Goal: Information Seeking & Learning: Learn about a topic

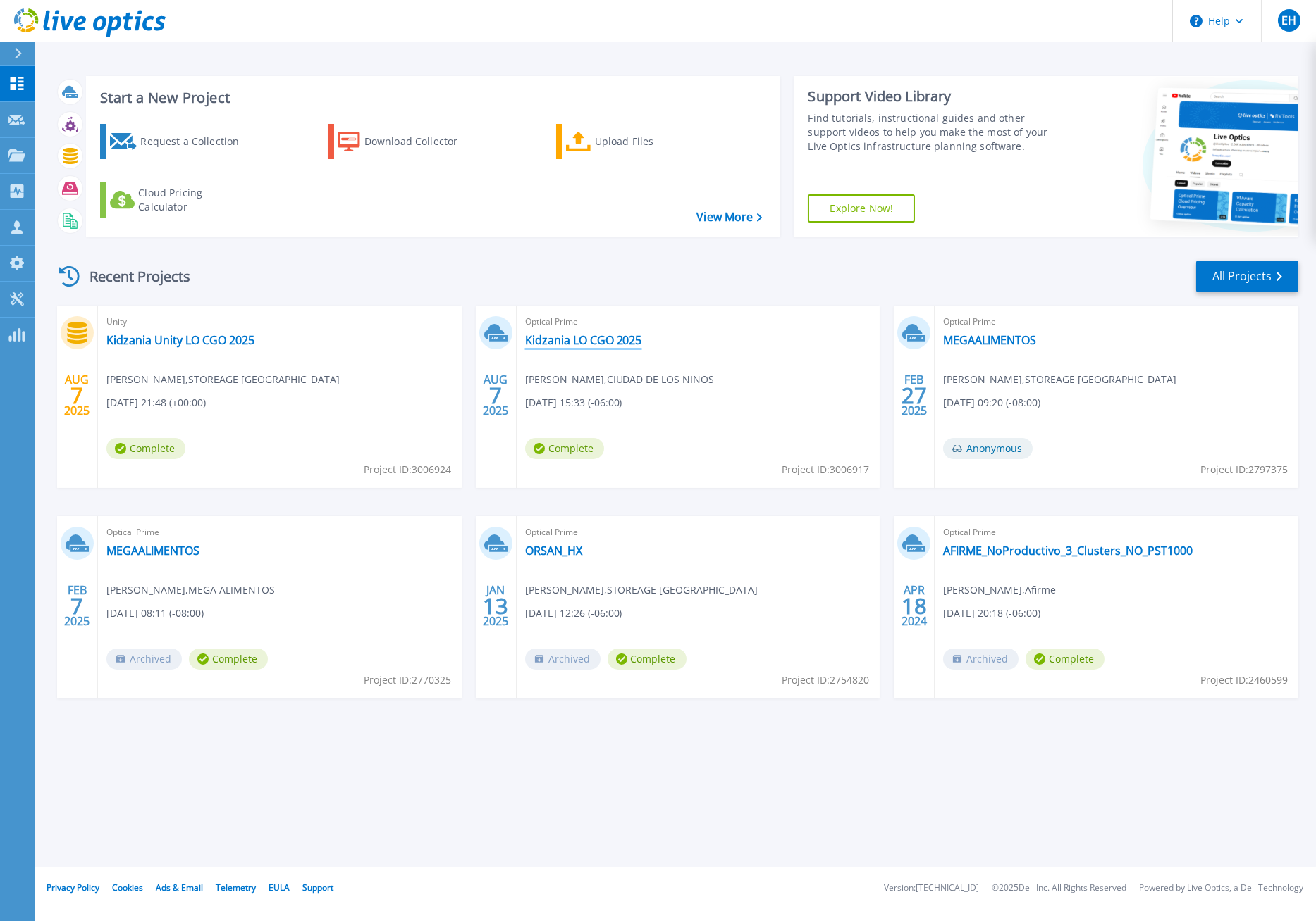
click at [563, 337] on link "Kidzania LO CGO 2025" at bounding box center [583, 339] width 117 height 14
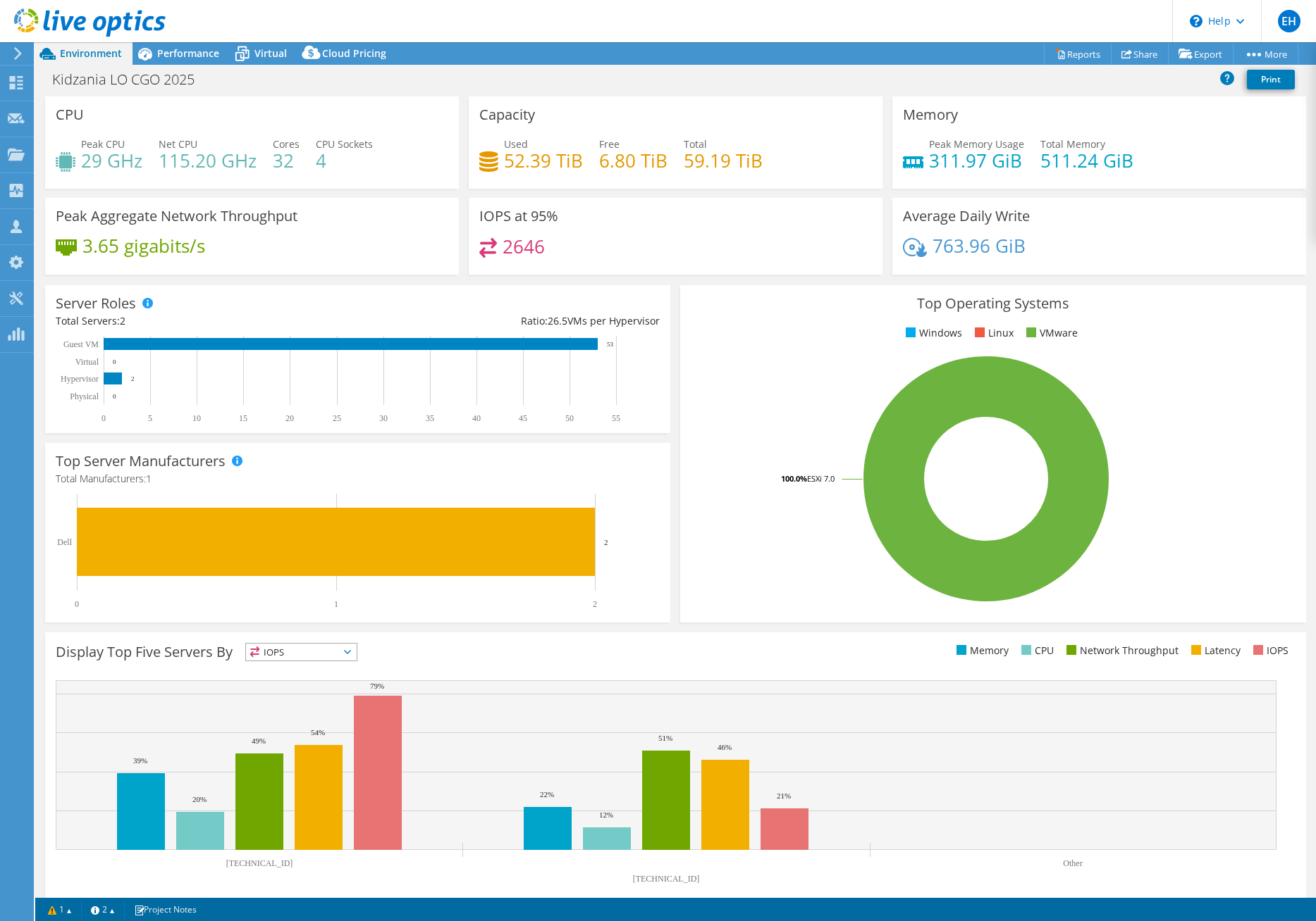
select select "USD"
click at [181, 51] on span "Performance" at bounding box center [188, 53] width 62 height 14
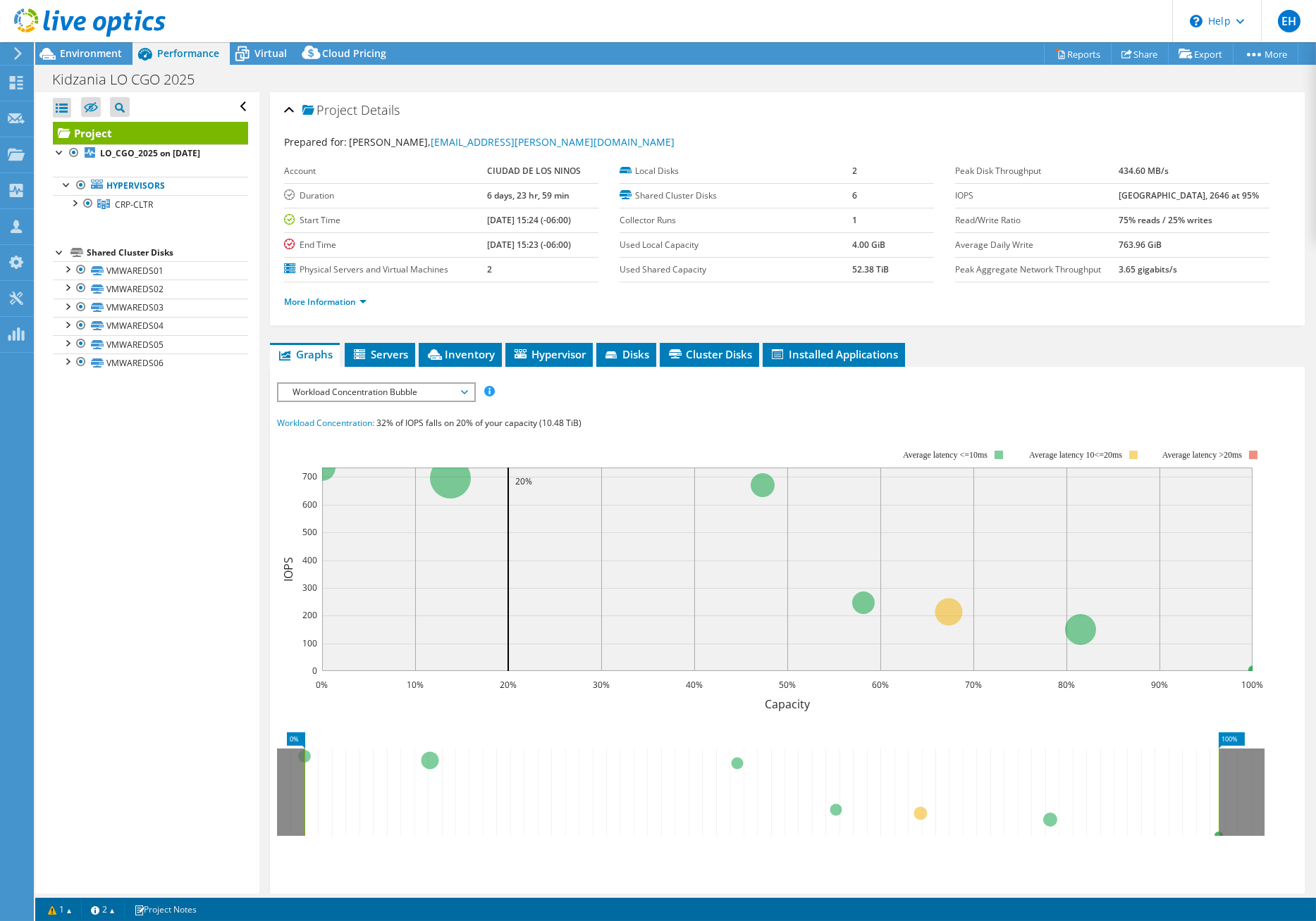
click at [461, 393] on span "Workload Concentration Bubble" at bounding box center [376, 393] width 181 height 17
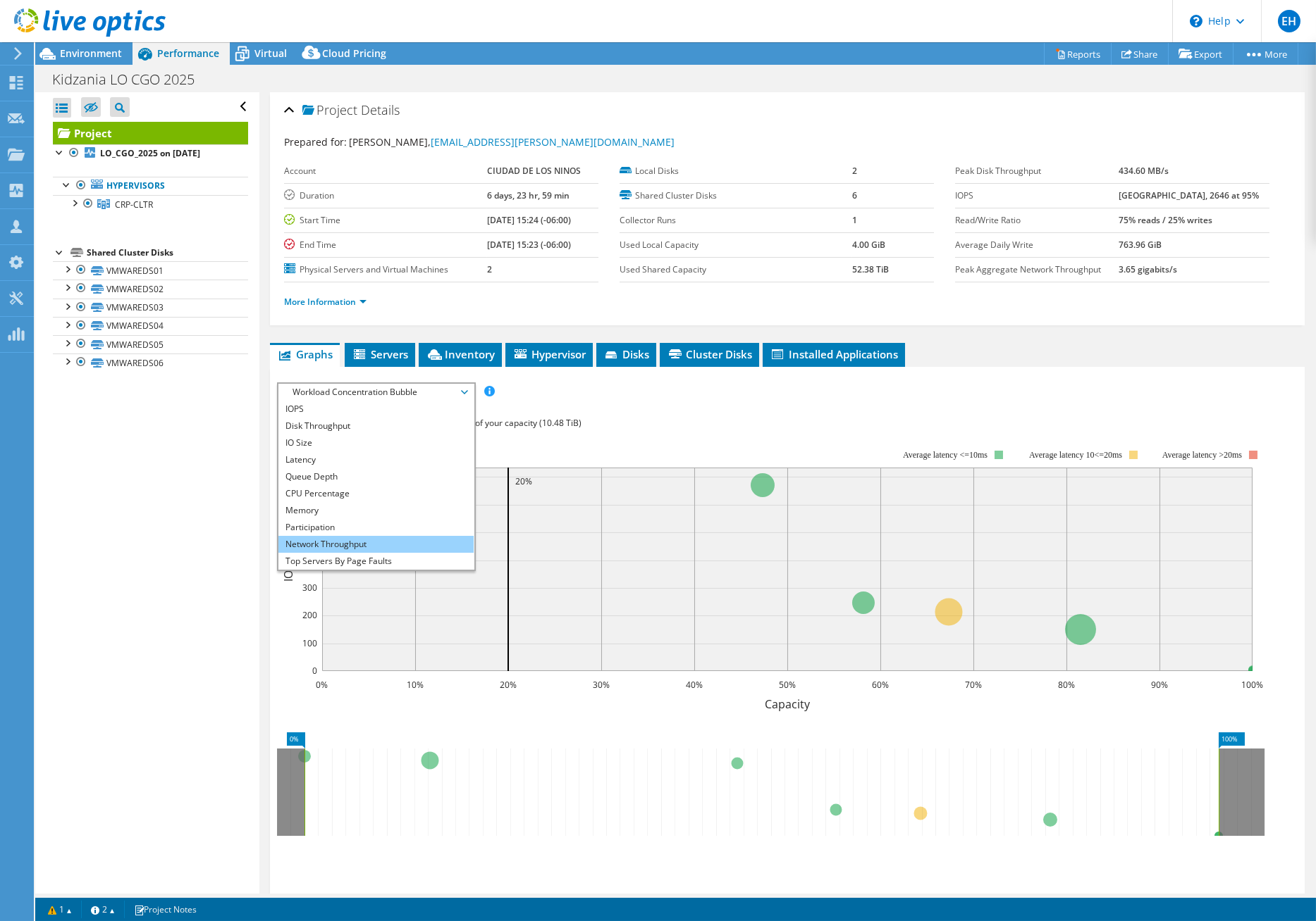
click at [375, 542] on li "Network Throughput" at bounding box center [375, 545] width 195 height 17
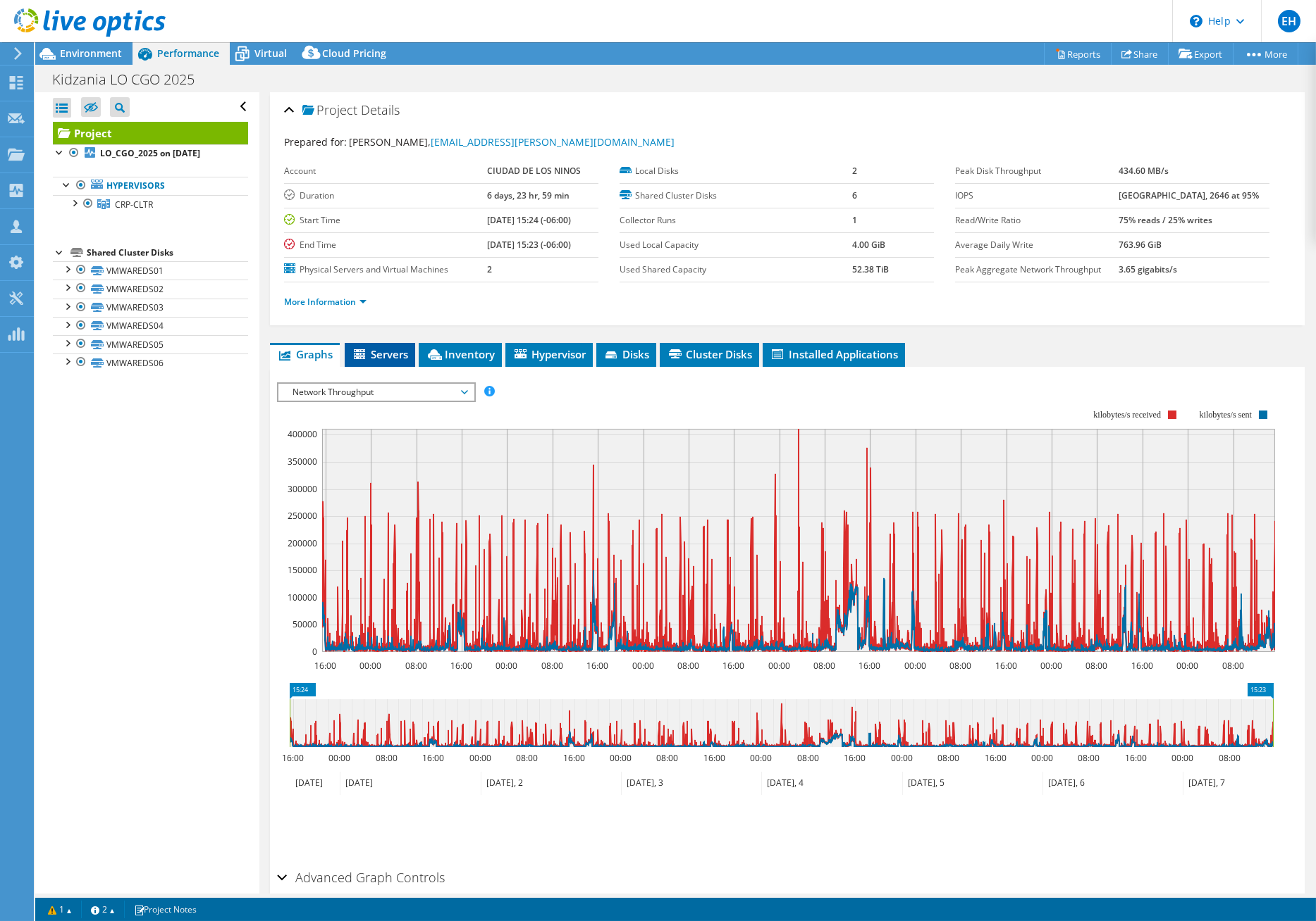
click at [394, 351] on span "Servers" at bounding box center [379, 354] width 56 height 14
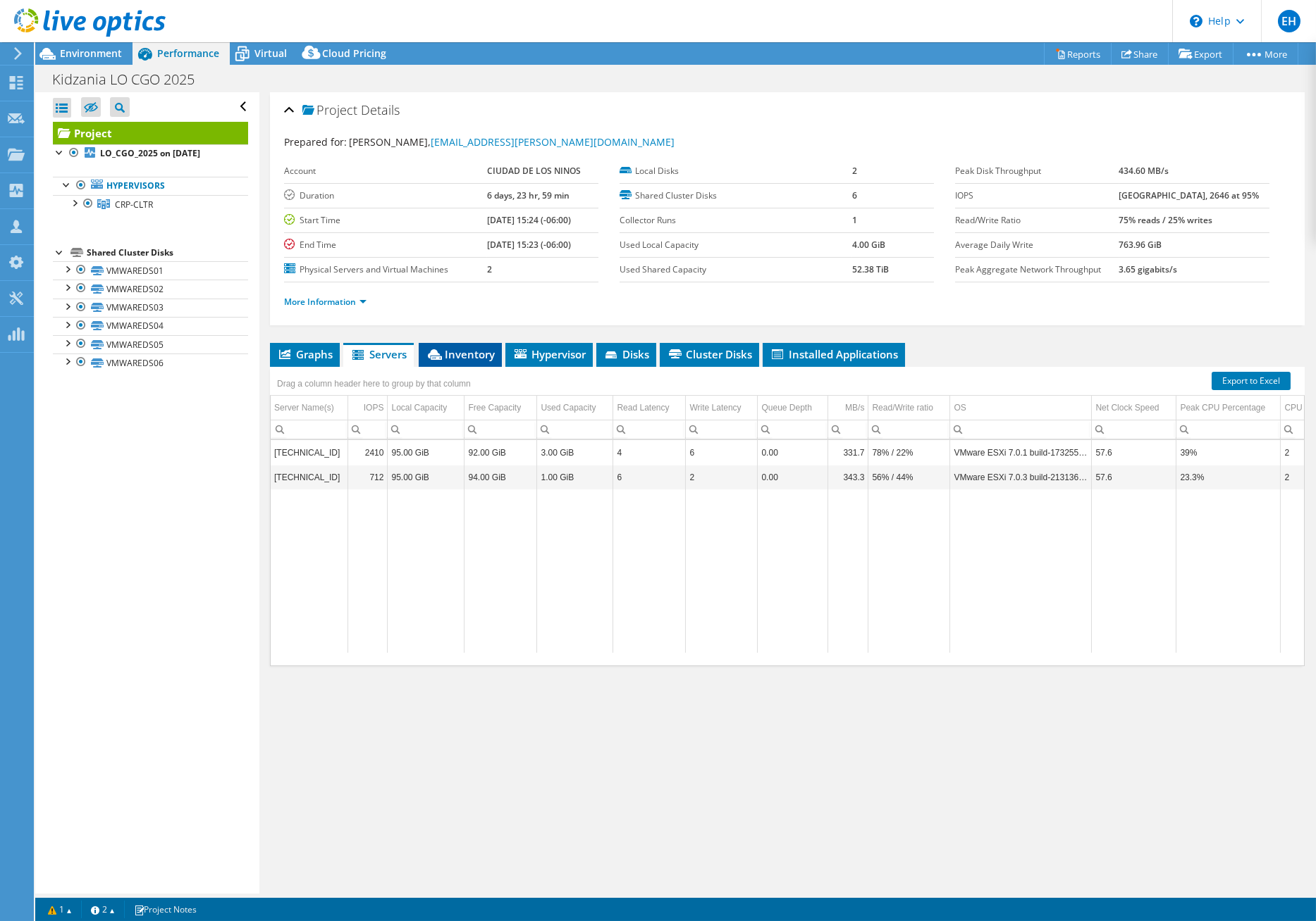
click at [463, 362] on span "Inventory" at bounding box center [460, 354] width 69 height 14
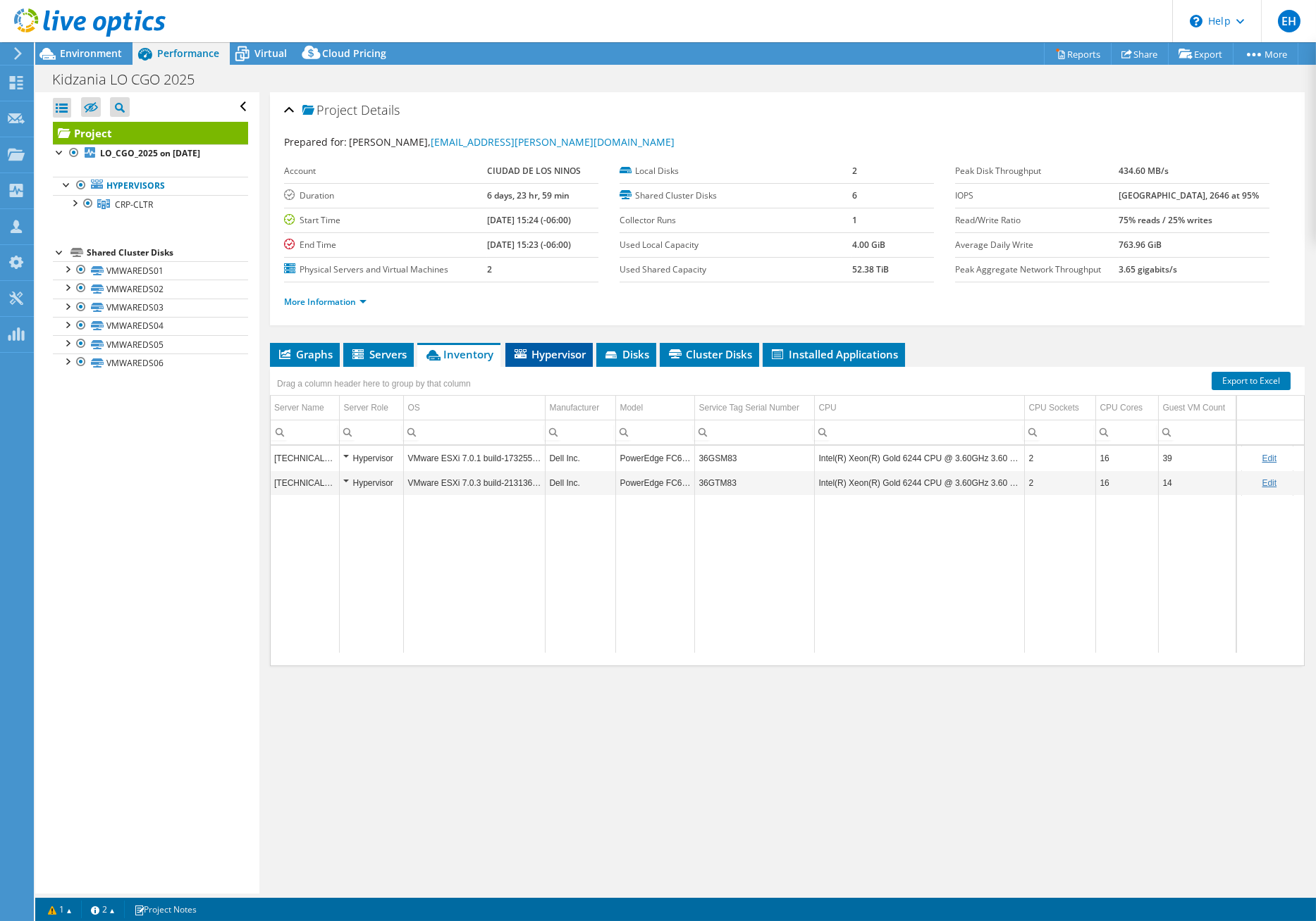
click at [538, 356] on span "Hypervisor" at bounding box center [549, 354] width 73 height 14
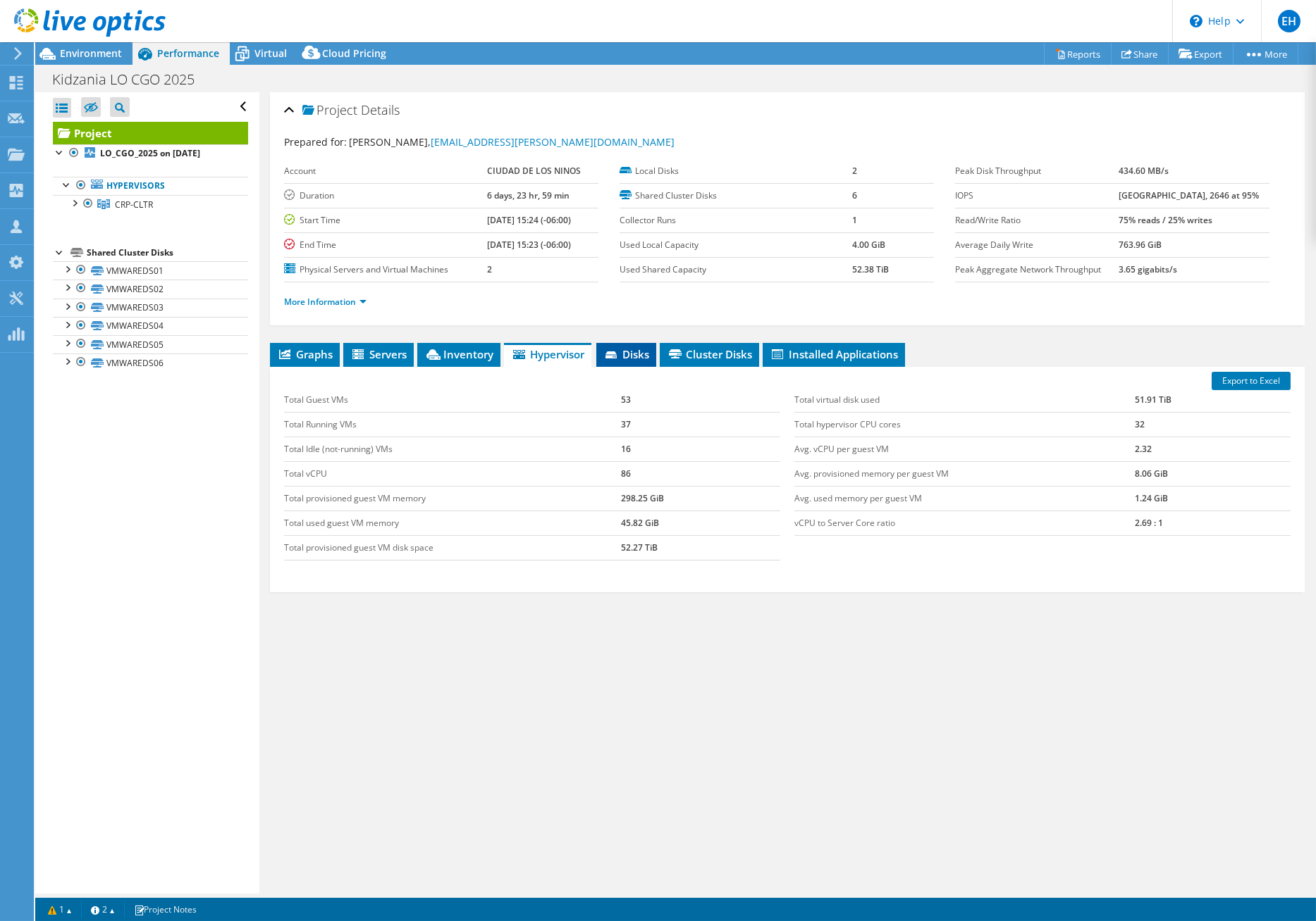
click at [616, 353] on icon at bounding box center [611, 354] width 12 height 7
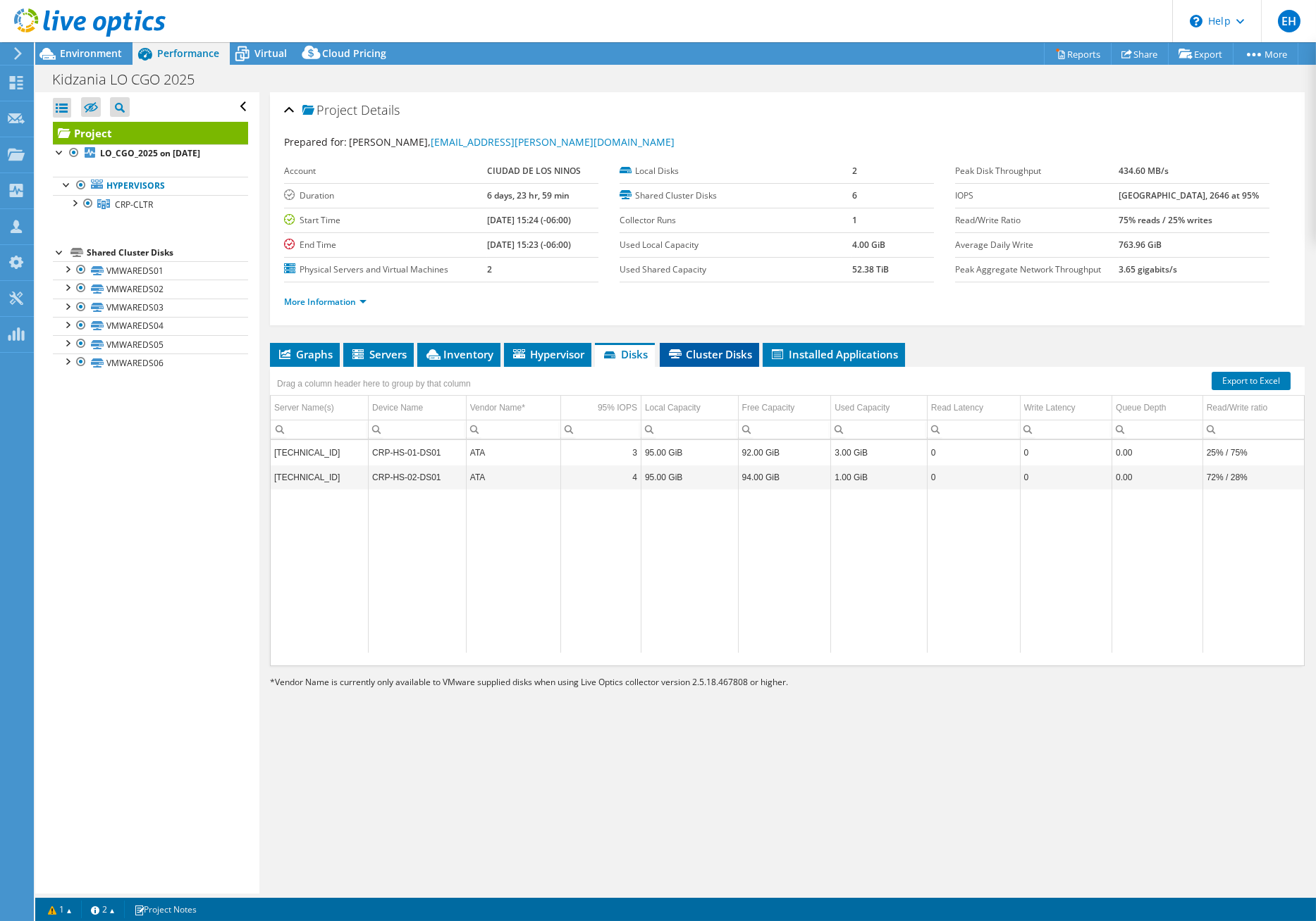
click at [702, 358] on span "Cluster Disks" at bounding box center [709, 354] width 85 height 14
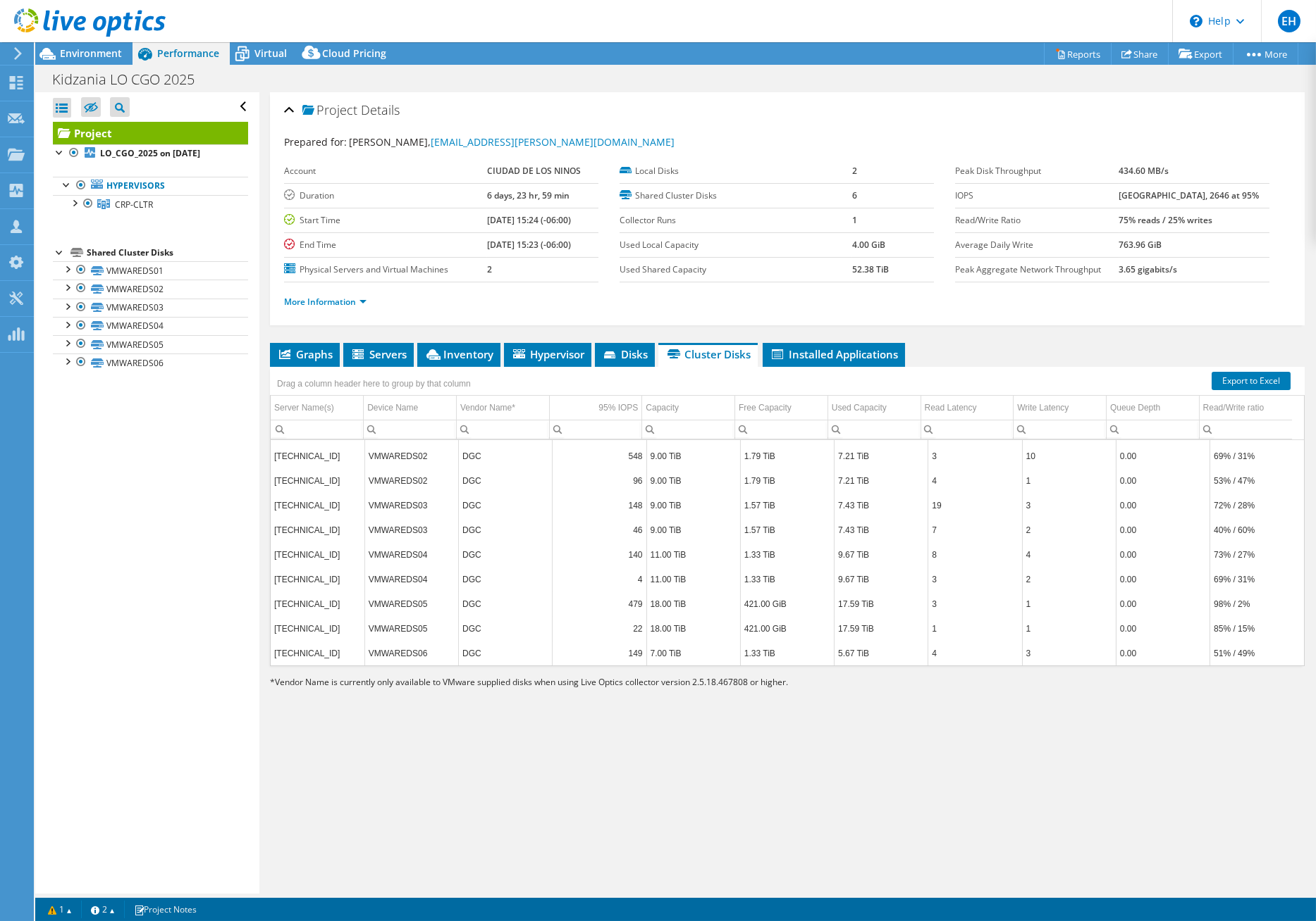
scroll to position [71, 0]
click at [844, 358] on span "Installed Applications" at bounding box center [834, 354] width 128 height 14
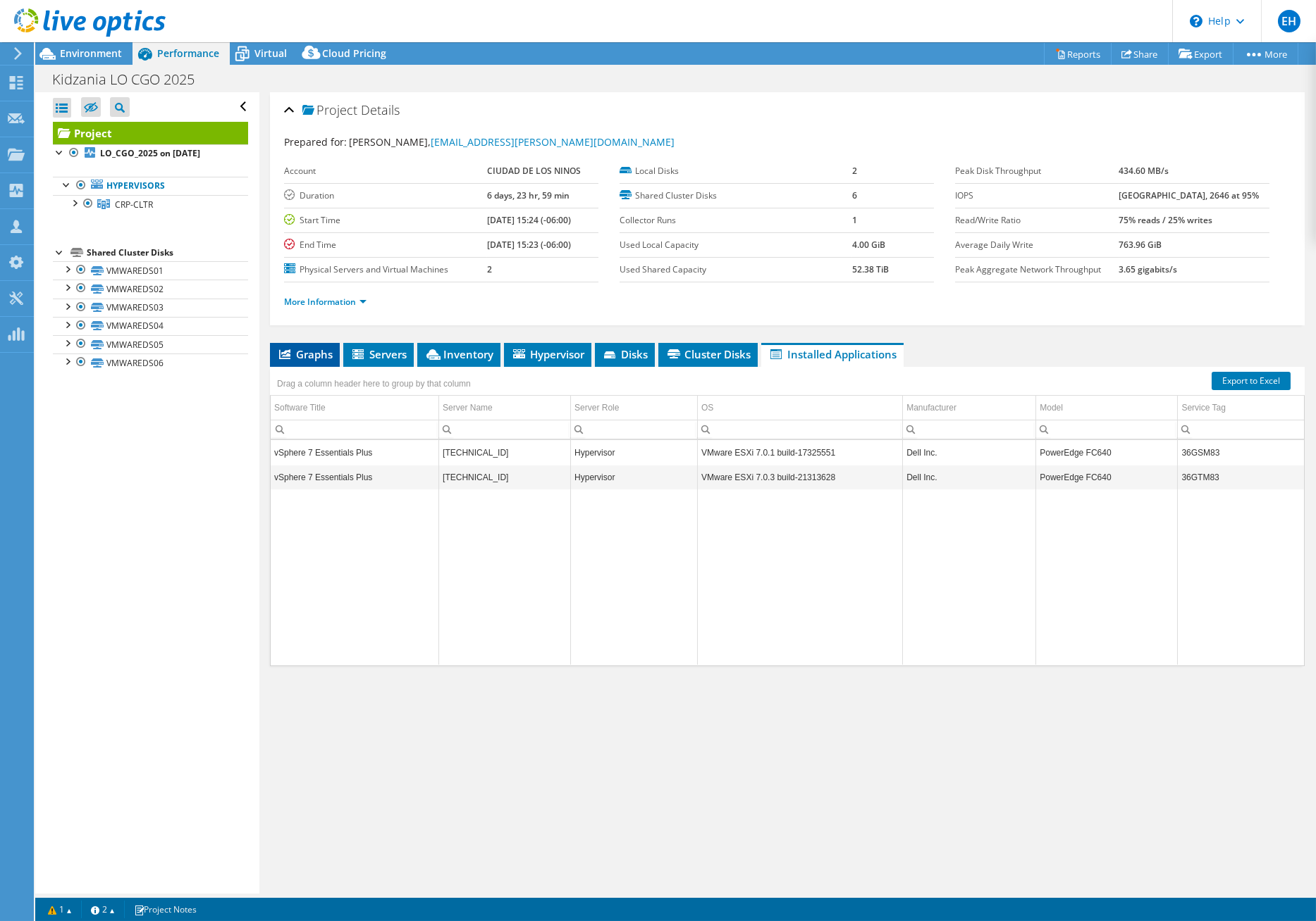
click at [297, 353] on span "Graphs" at bounding box center [305, 354] width 56 height 14
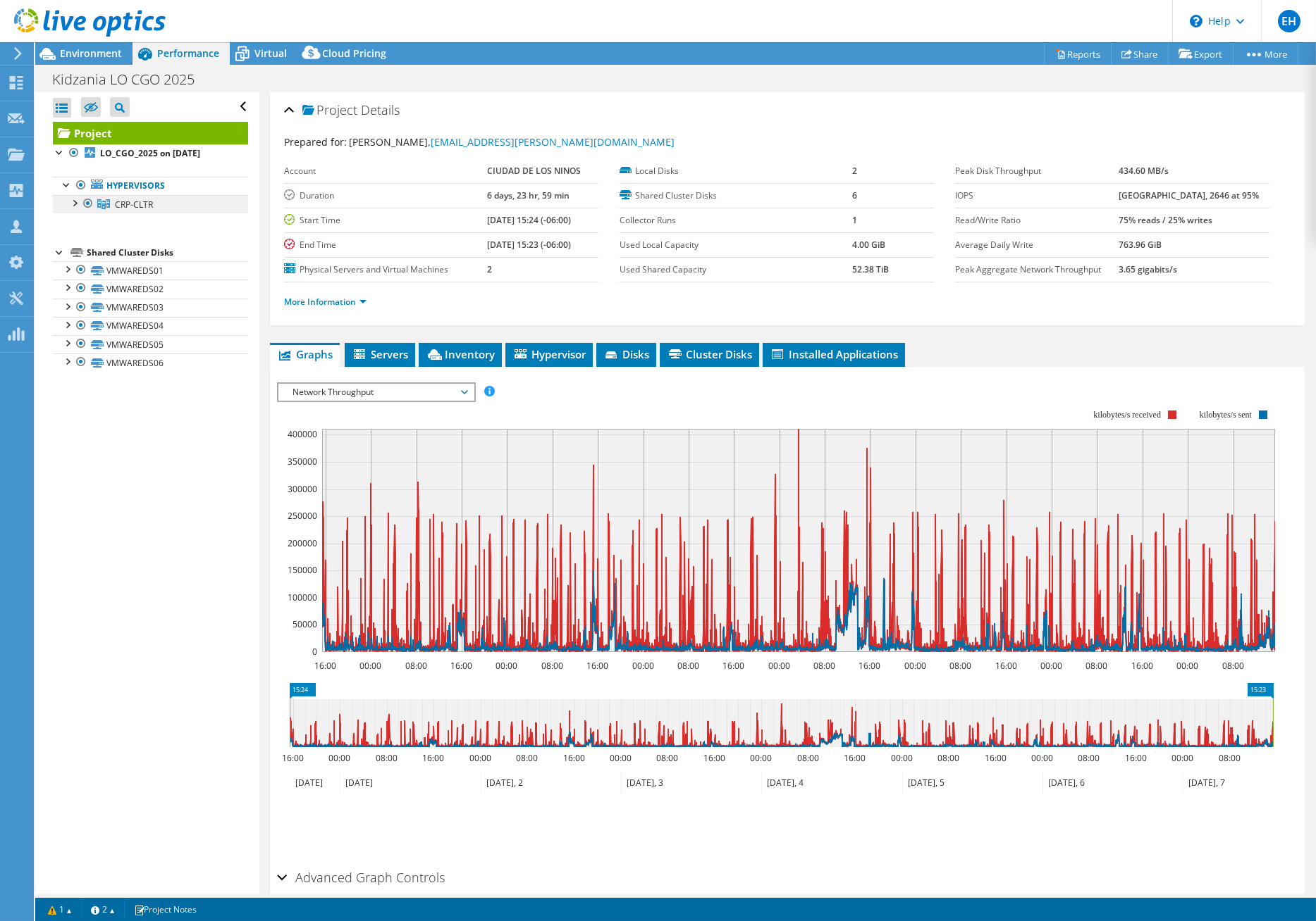
click at [135, 207] on span "CRP-CLTR" at bounding box center [133, 204] width 38 height 12
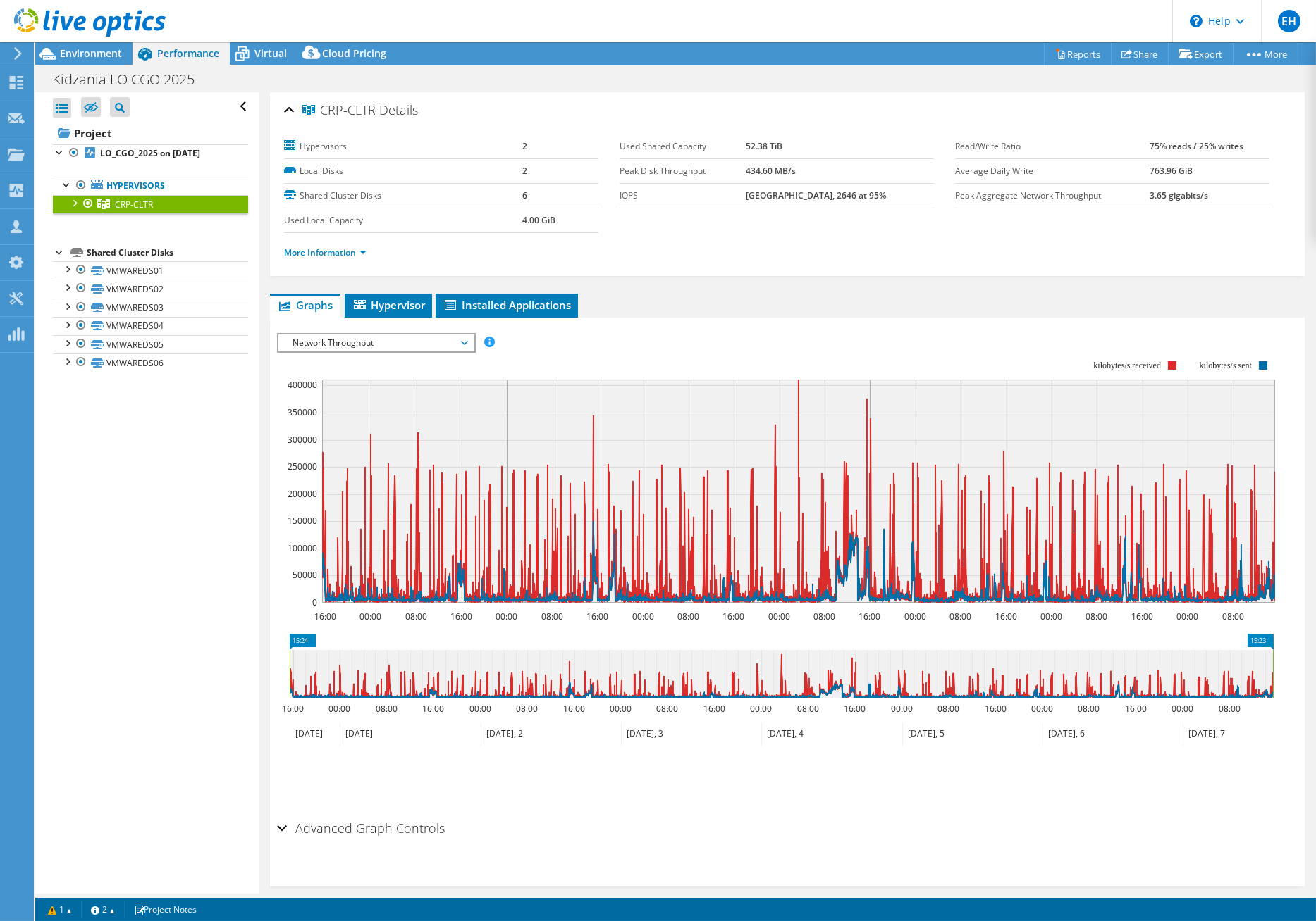
click at [151, 225] on ul "Hypervisors CRP-CLTR 10.1.2.165" at bounding box center [151, 195] width 195 height 65
click at [69, 207] on div at bounding box center [73, 202] width 14 height 14
click at [137, 222] on link "10.1.2.165" at bounding box center [151, 222] width 195 height 18
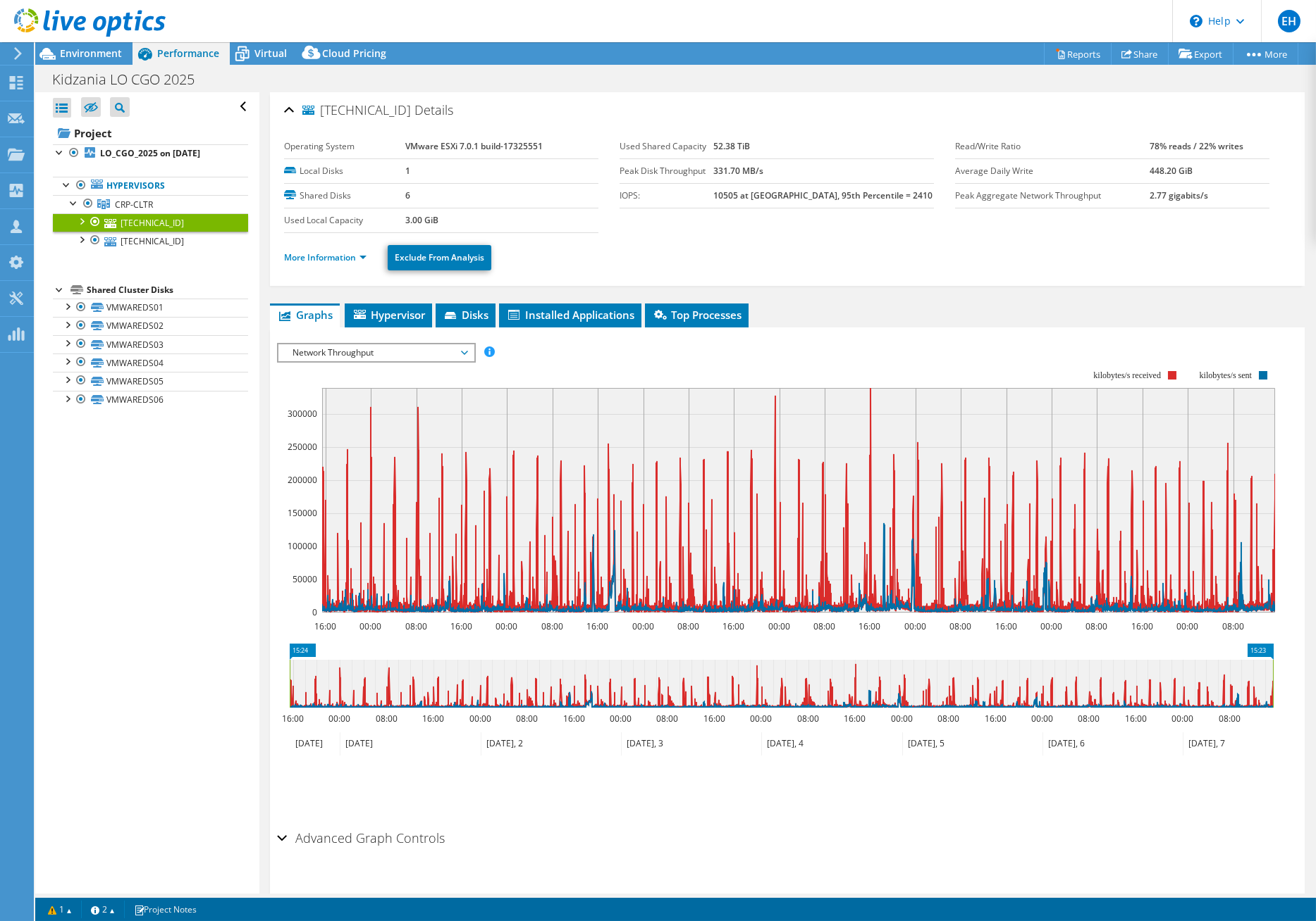
click at [367, 262] on li "More Information" at bounding box center [329, 257] width 91 height 15
click at [359, 261] on link "More Information" at bounding box center [324, 257] width 82 height 12
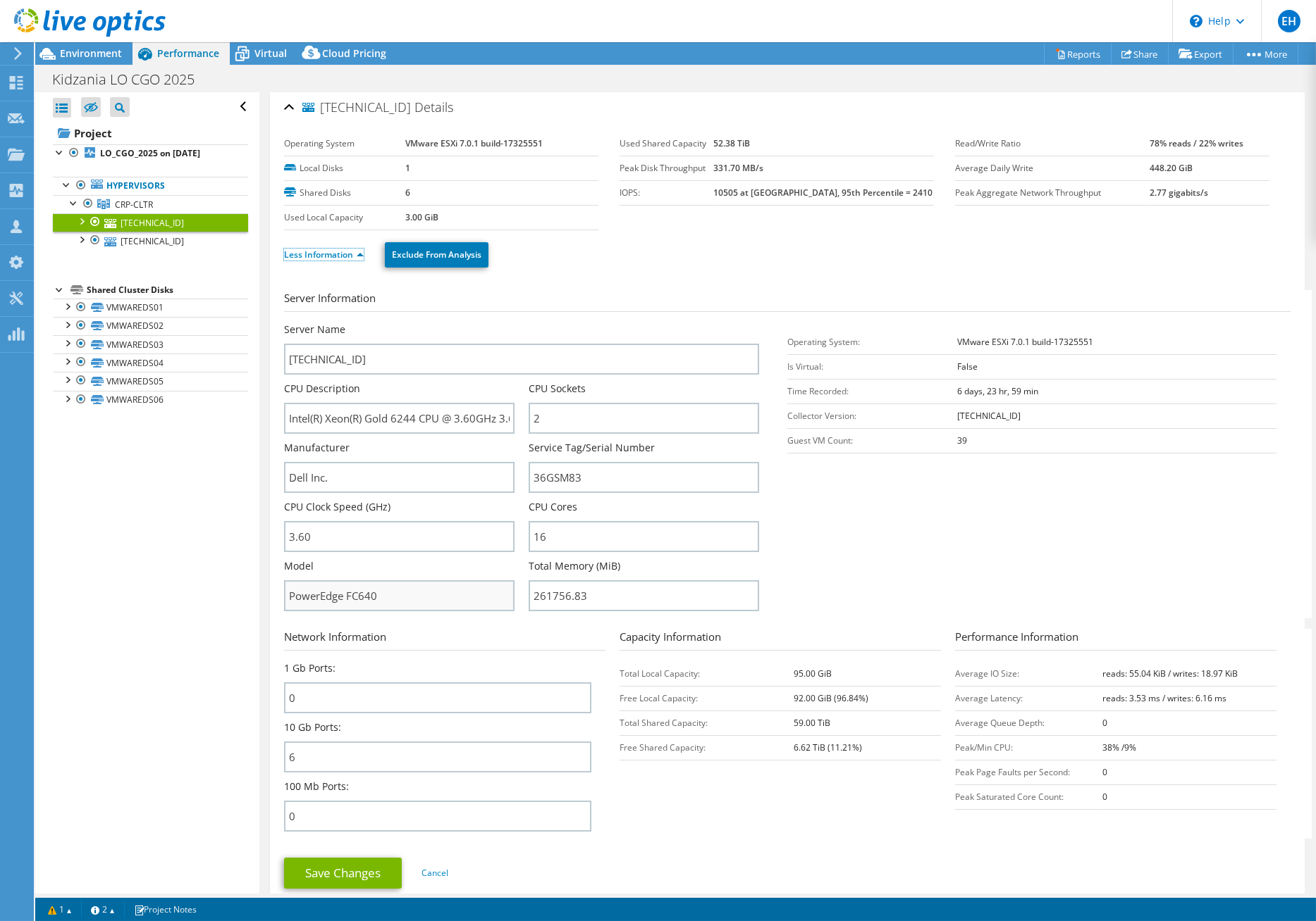
scroll to position [0, 0]
click at [1287, 21] on span "EH" at bounding box center [1288, 20] width 22 height 22
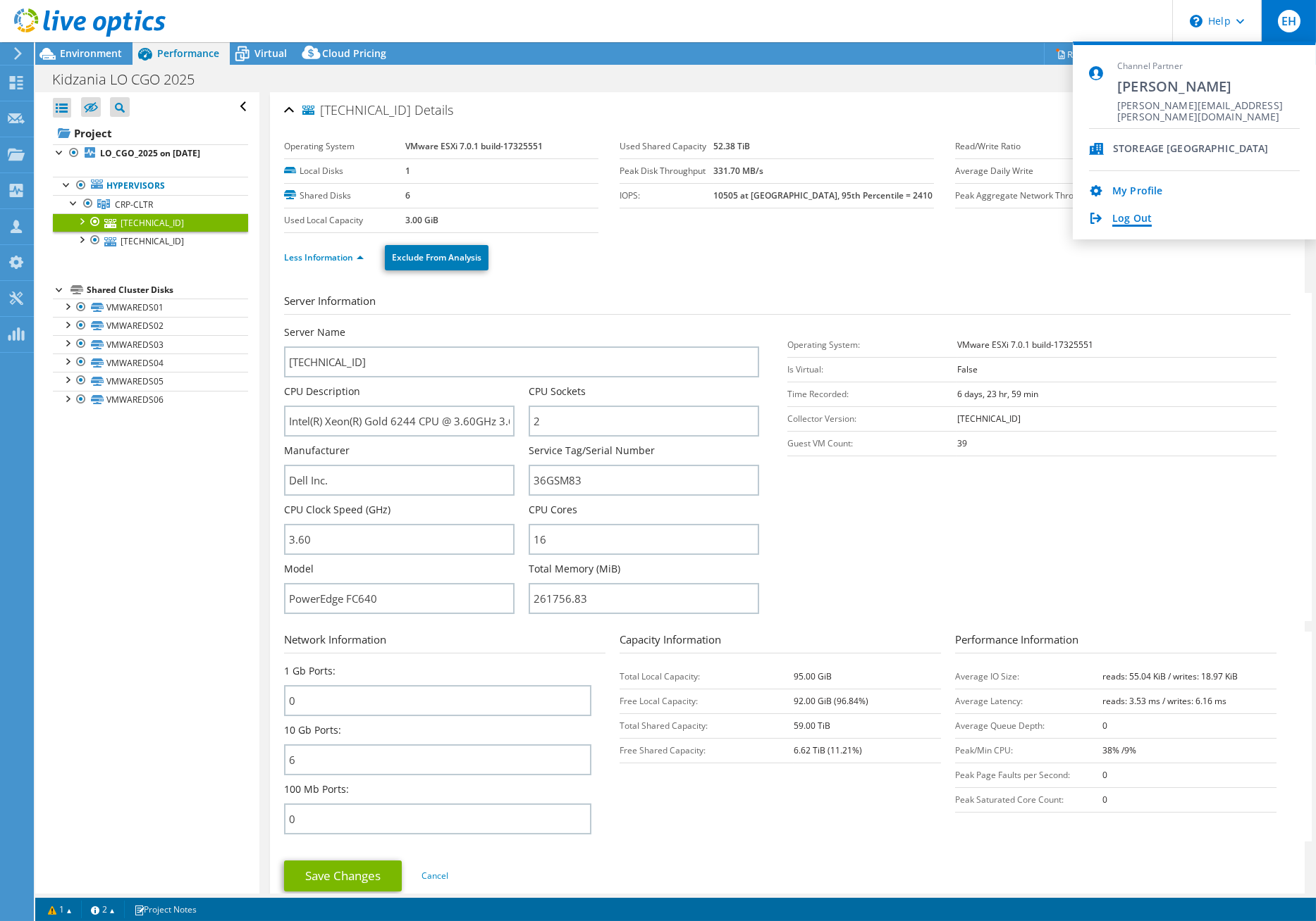
click at [1136, 220] on link "Log Out" at bounding box center [1131, 220] width 40 height 14
